Goal: Task Accomplishment & Management: Use online tool/utility

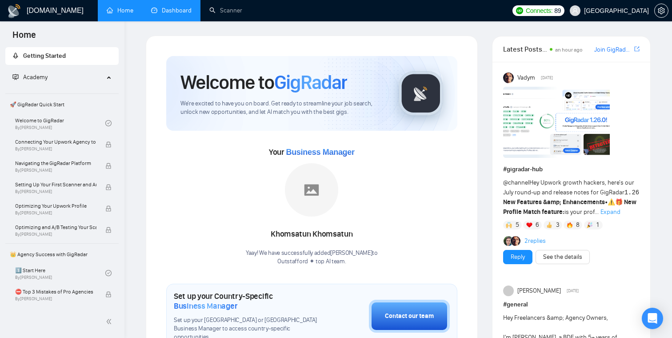
click at [181, 11] on link "Dashboard" at bounding box center [171, 11] width 40 height 8
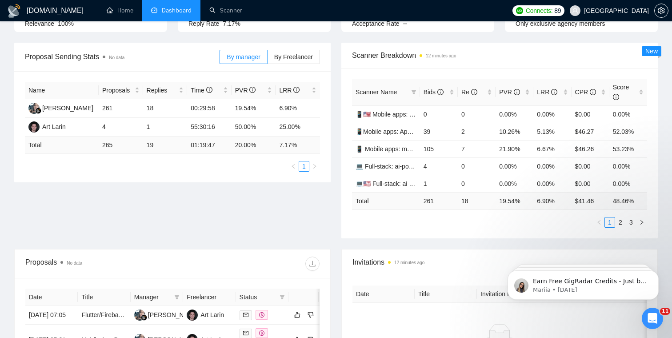
scroll to position [110, 0]
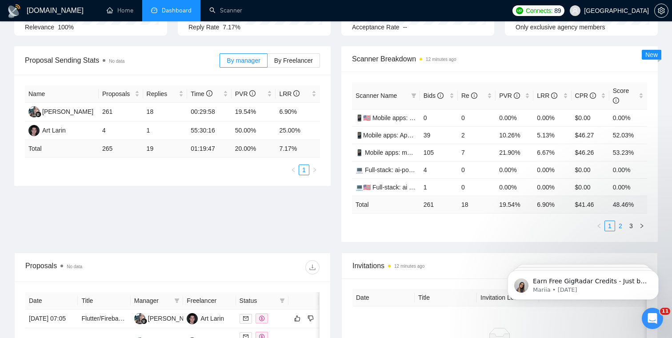
click at [620, 226] on link "2" at bounding box center [620, 226] width 10 height 10
click at [631, 226] on link "3" at bounding box center [631, 226] width 10 height 10
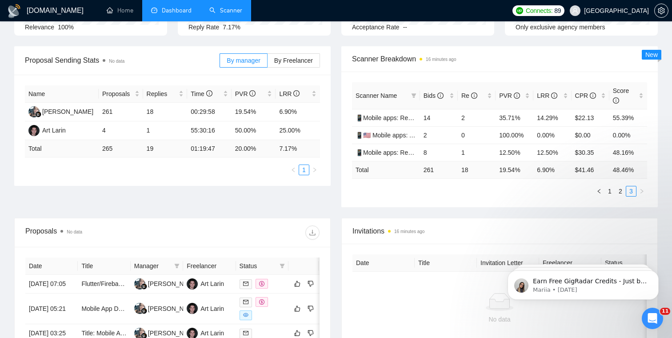
click at [227, 14] on link "Scanner" at bounding box center [225, 11] width 33 height 8
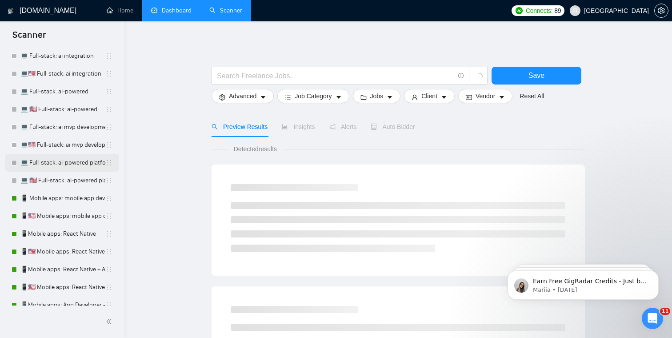
scroll to position [44, 0]
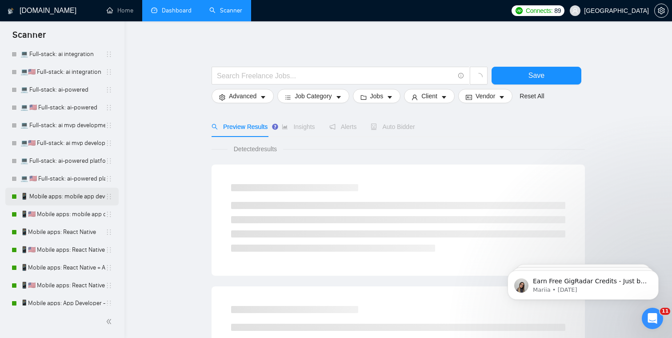
click at [63, 199] on link "📱 Mobile apps: mobile app developer" at bounding box center [62, 196] width 85 height 18
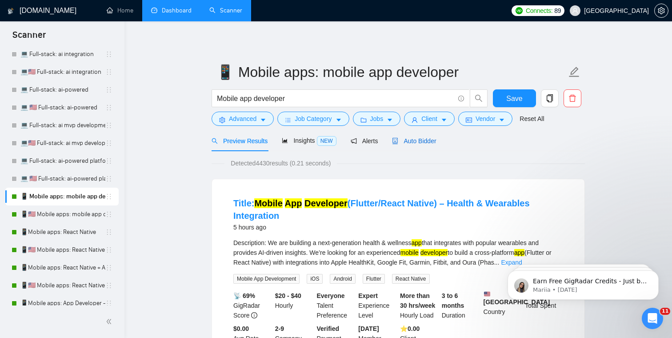
click at [421, 138] on span "Auto Bidder" at bounding box center [414, 140] width 44 height 7
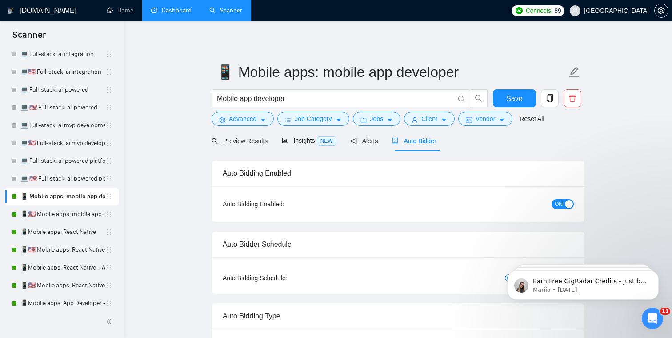
checkbox input "true"
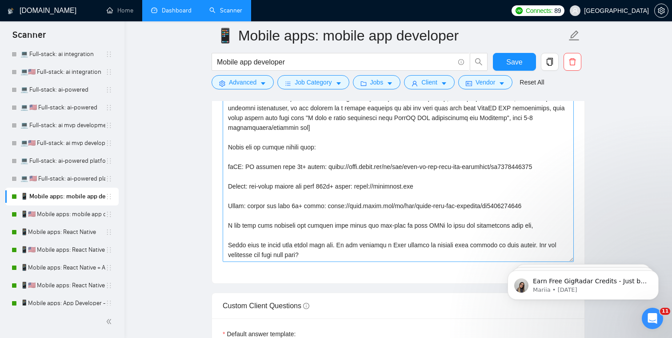
scroll to position [1115, 0]
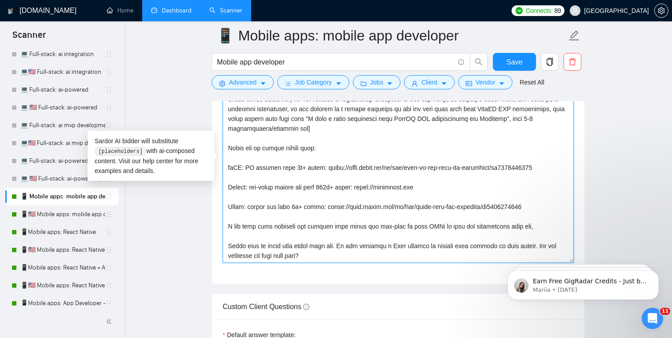
drag, startPoint x: 330, startPoint y: 259, endPoint x: 209, endPoint y: 76, distance: 218.7
click at [211, 76] on div "📱 Mobile apps: mobile app developer Mobile app developer Save Advanced Job Cate…" at bounding box center [397, 304] width 373 height 2766
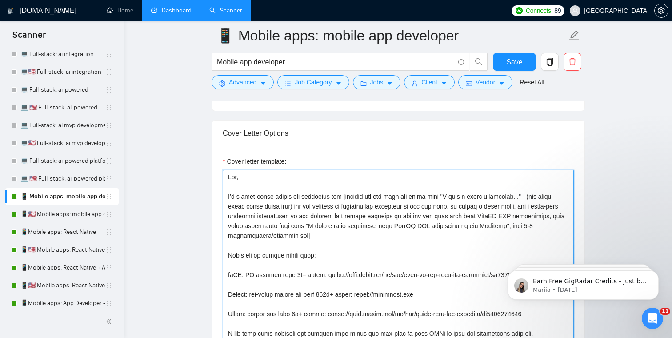
scroll to position [1006, 0]
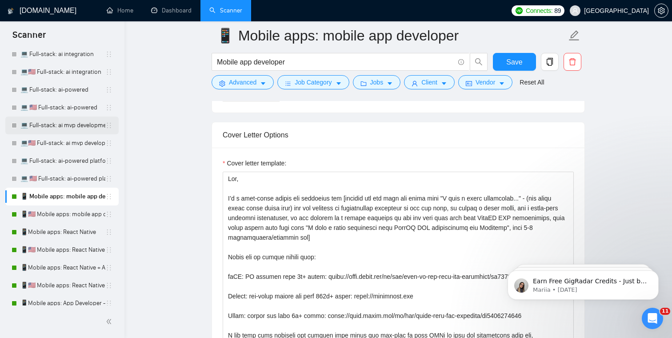
scroll to position [0, 0]
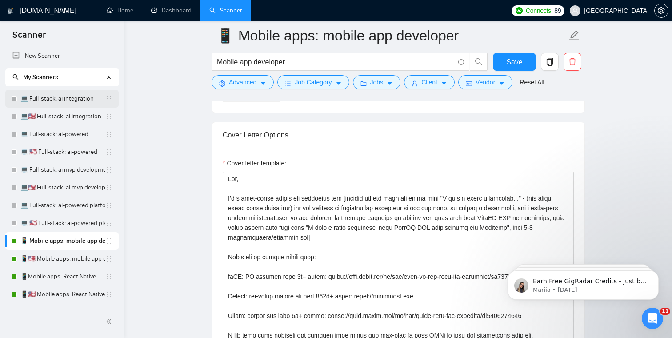
click at [60, 98] on link "💻 Full-stack: ai integration" at bounding box center [62, 99] width 85 height 18
